Goal: Register for event/course

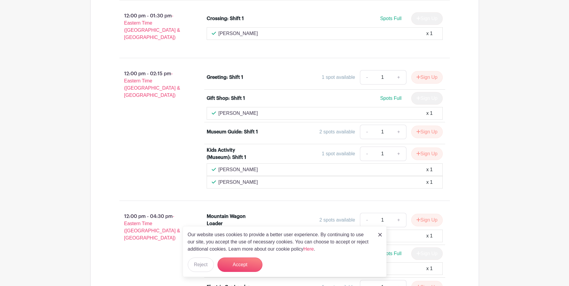
scroll to position [750, 0]
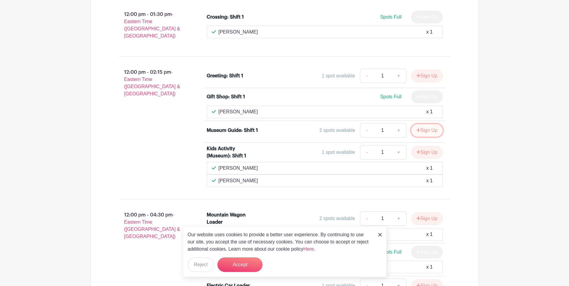
click at [428, 124] on button "Sign Up" at bounding box center [428, 130] width 32 height 13
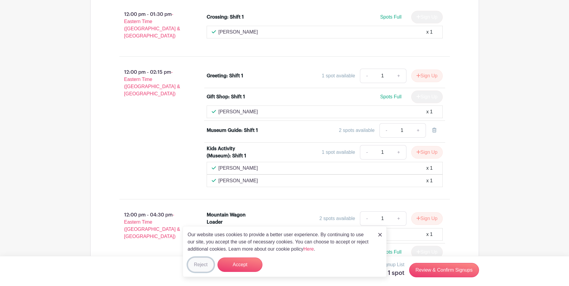
click at [201, 265] on button "Reject" at bounding box center [201, 265] width 26 height 14
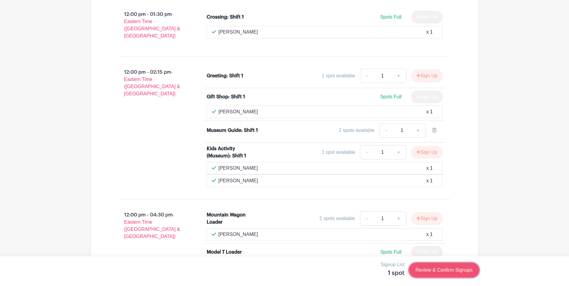
click at [441, 268] on link "Review & Confirm Signups" at bounding box center [444, 270] width 70 height 14
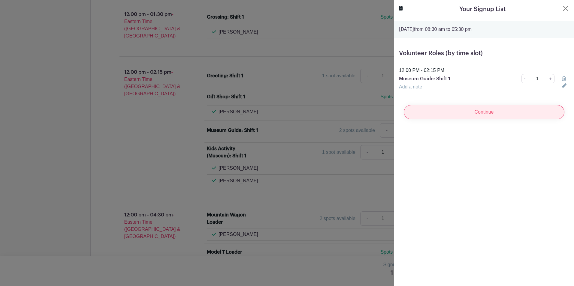
click at [482, 113] on input "Continue" at bounding box center [484, 112] width 161 height 14
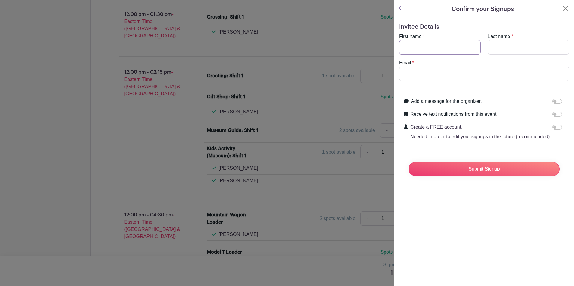
click at [412, 48] on input "First name" at bounding box center [440, 47] width 82 height 14
type input "[PERSON_NAME]"
type input "[EMAIL_ADDRESS][DOMAIN_NAME]"
click at [484, 175] on input "Submit Signup" at bounding box center [484, 169] width 151 height 14
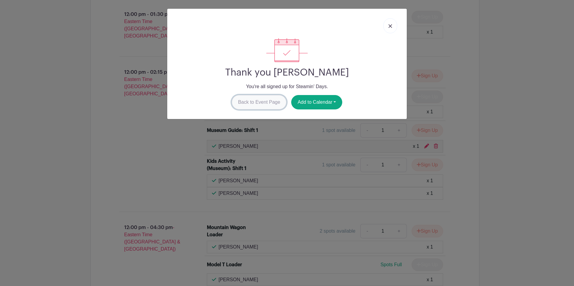
click at [253, 103] on link "Back to Event Page" at bounding box center [259, 102] width 55 height 14
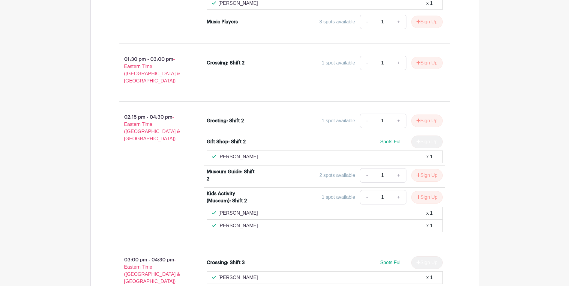
scroll to position [1261, 0]
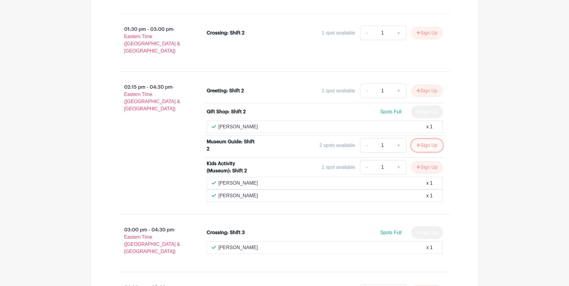
click at [424, 139] on button "Sign Up" at bounding box center [428, 145] width 32 height 13
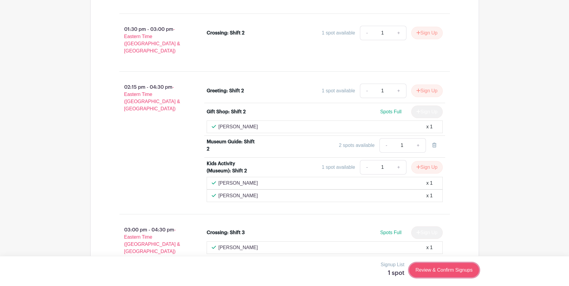
click at [443, 269] on link "Review & Confirm Signups" at bounding box center [444, 270] width 70 height 14
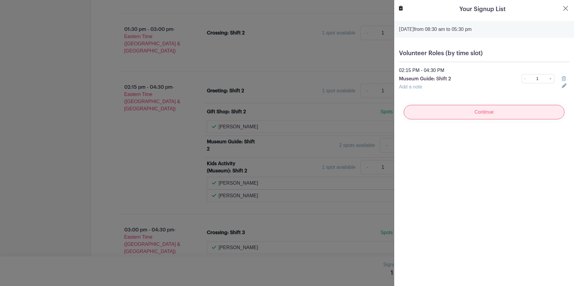
click at [483, 113] on input "Continue" at bounding box center [484, 112] width 161 height 14
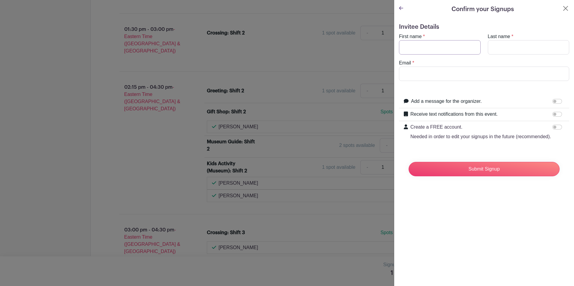
click at [414, 48] on input "First name" at bounding box center [440, 47] width 82 height 14
type input "[PERSON_NAME]"
type input "[EMAIL_ADDRESS][DOMAIN_NAME]"
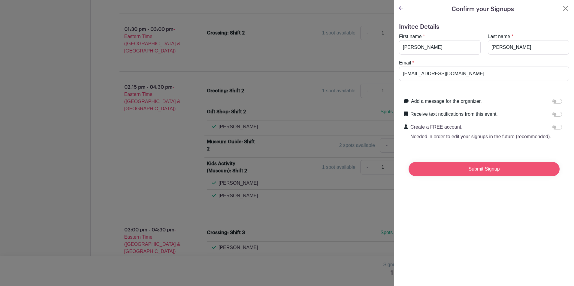
click at [488, 176] on input "Submit Signup" at bounding box center [484, 169] width 151 height 14
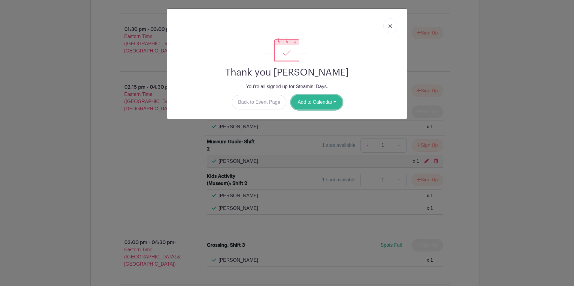
click at [315, 103] on button "Add to Calendar" at bounding box center [316, 102] width 51 height 14
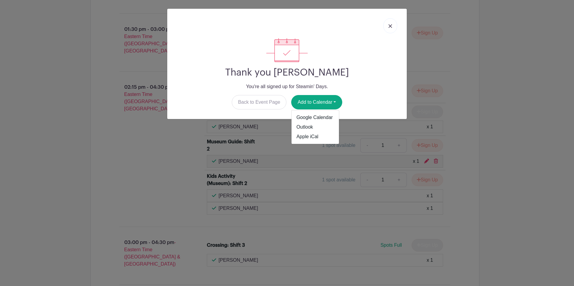
click at [363, 71] on h2 "Thank you [PERSON_NAME]" at bounding box center [287, 72] width 230 height 11
click at [389, 24] on img at bounding box center [390, 26] width 4 height 4
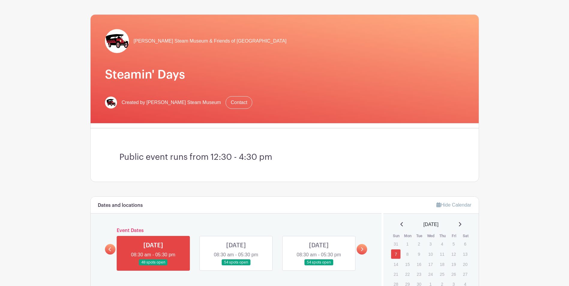
scroll to position [0, 0]
